Goal: Contribute content

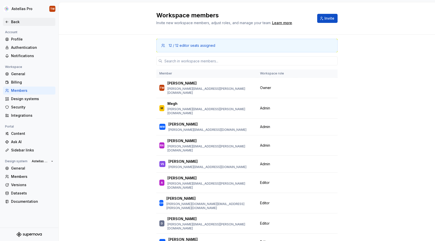
click at [9, 24] on div "Back" at bounding box center [29, 21] width 48 height 5
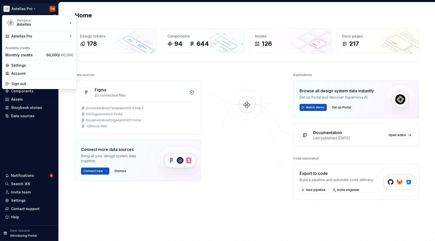
click at [20, 7] on html "Astellas Pro TW Version Current draft Home Documentation Analytics Code automat…" at bounding box center [217, 120] width 435 height 241
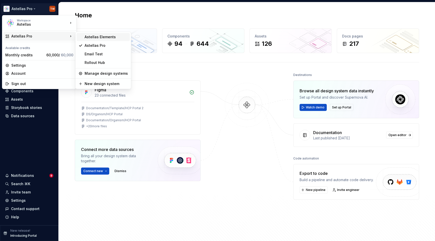
click at [86, 36] on div "Astellas Elements" at bounding box center [106, 36] width 43 height 5
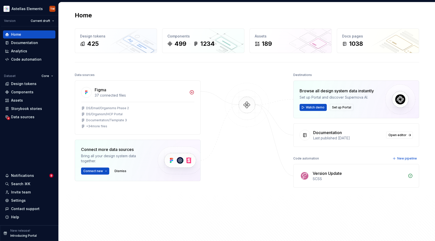
scroll to position [0, 0]
click at [20, 44] on div "Documentation" at bounding box center [24, 42] width 27 height 5
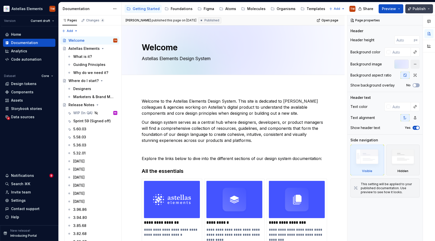
click at [425, 6] on button "Publish" at bounding box center [419, 8] width 28 height 9
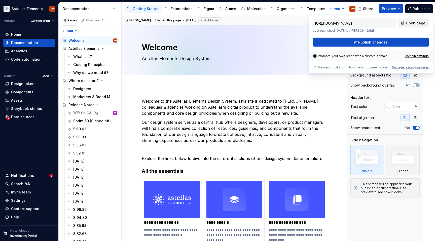
click at [415, 25] on span "Open page" at bounding box center [416, 23] width 20 height 5
type textarea "*"
